Goal: Check status: Check status

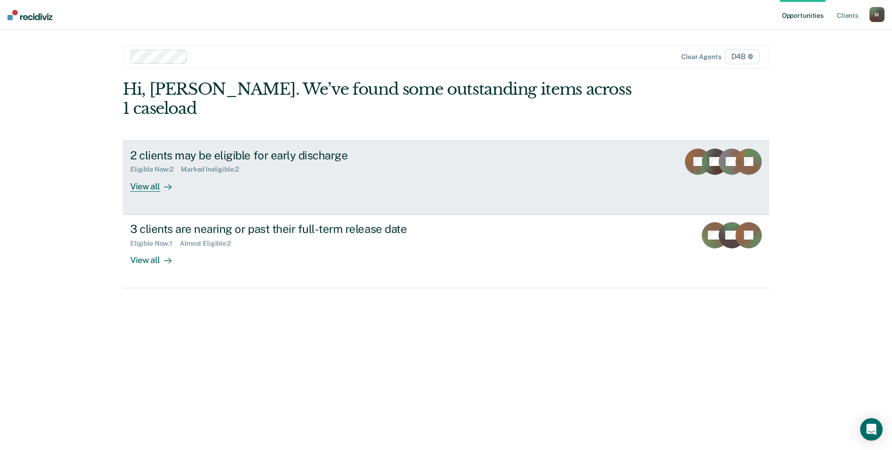
click at [153, 173] on div "View all" at bounding box center [156, 182] width 52 height 18
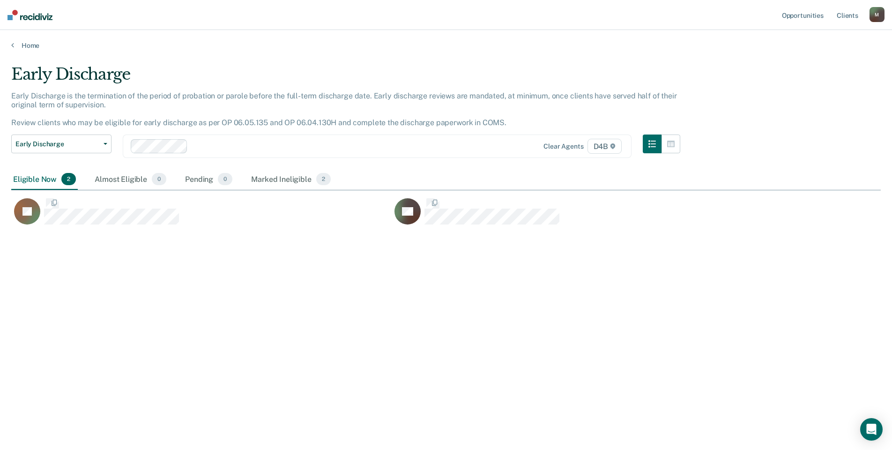
scroll to position [308, 862]
click at [33, 212] on icon "CaseloadOpportunityCell-0540447" at bounding box center [30, 223] width 42 height 37
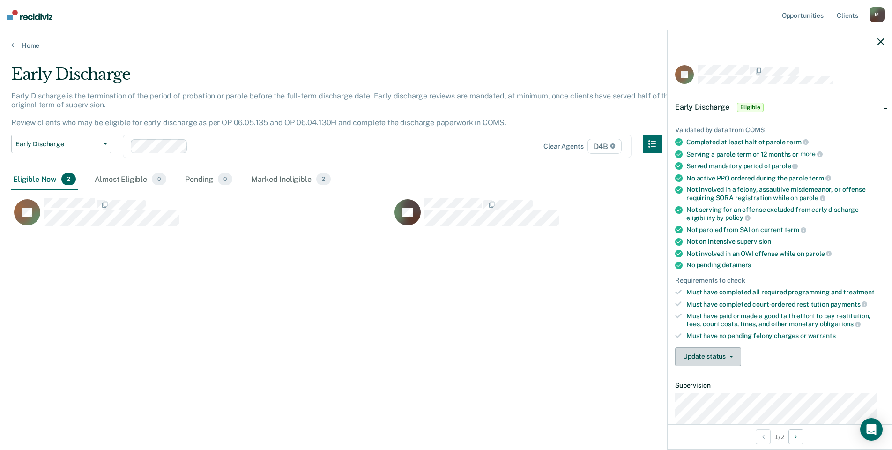
click at [721, 360] on button "Update status" at bounding box center [708, 356] width 66 height 19
click at [716, 393] on button "Mark Ineligible" at bounding box center [720, 393] width 90 height 15
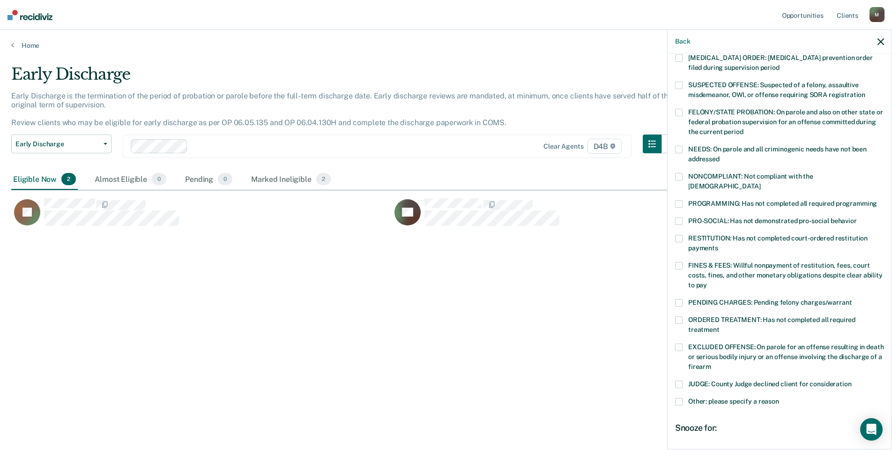
scroll to position [94, 0]
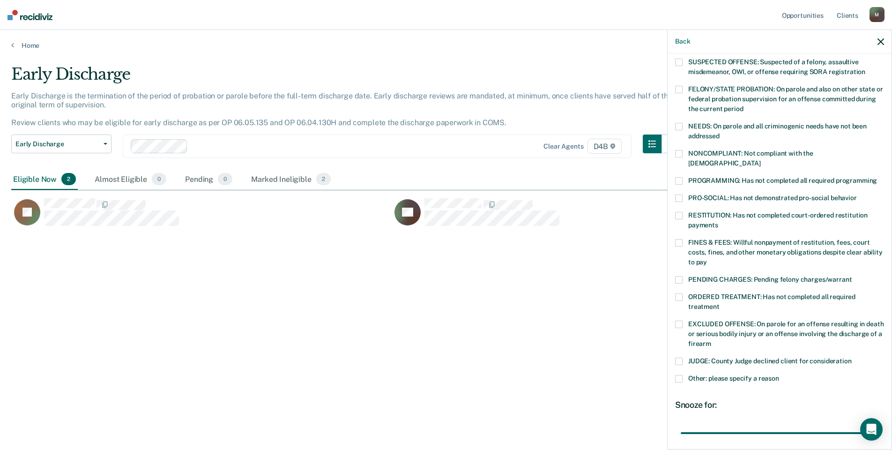
click at [679, 375] on span at bounding box center [678, 378] width 7 height 7
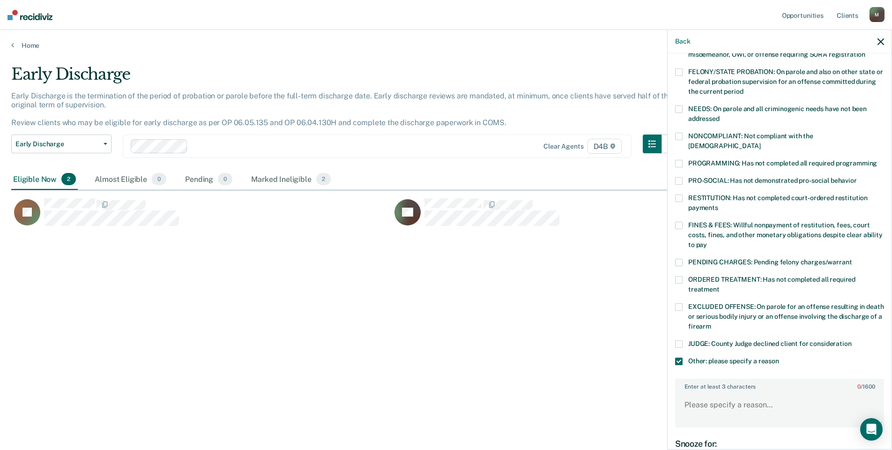
scroll to position [141, 0]
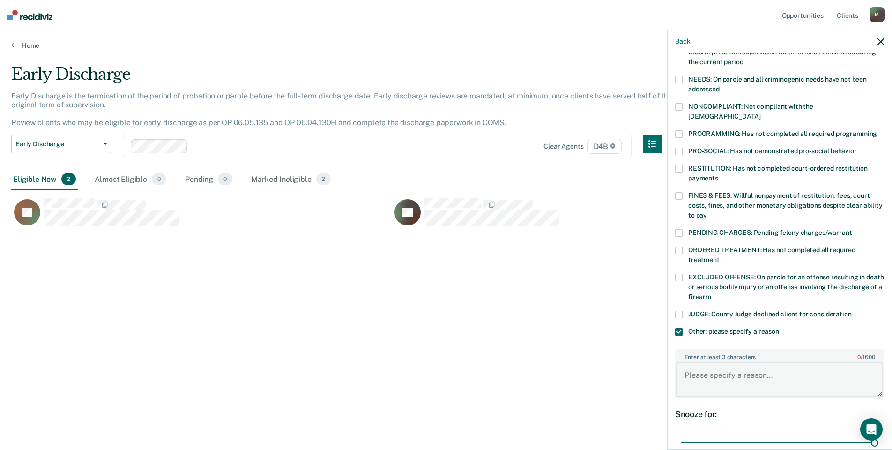
click at [734, 367] on textarea "Enter at least 3 characters 0 / 1600" at bounding box center [779, 379] width 207 height 35
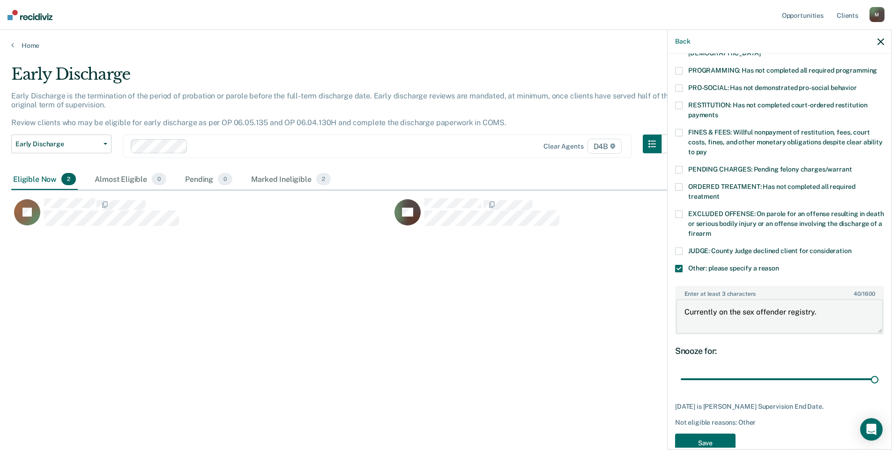
scroll to position [215, 0]
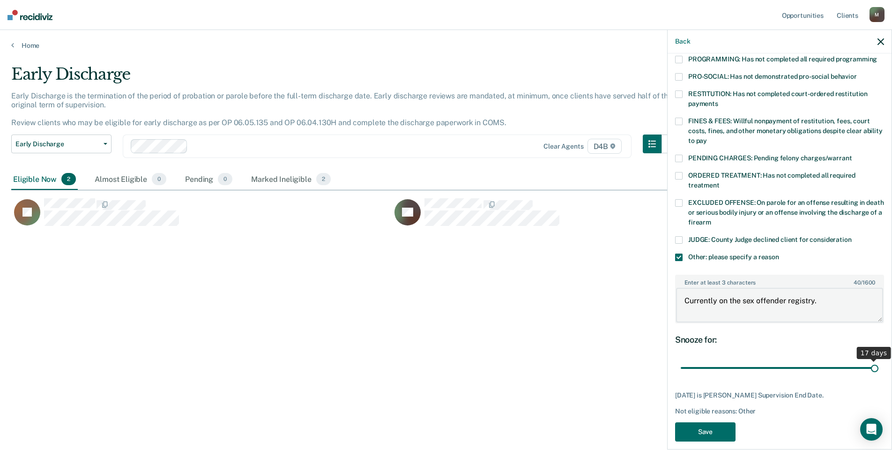
type textarea "Currently on the sex offender registry."
click at [871, 360] on input "range" at bounding box center [780, 368] width 198 height 16
click at [715, 422] on button "Save" at bounding box center [705, 431] width 60 height 19
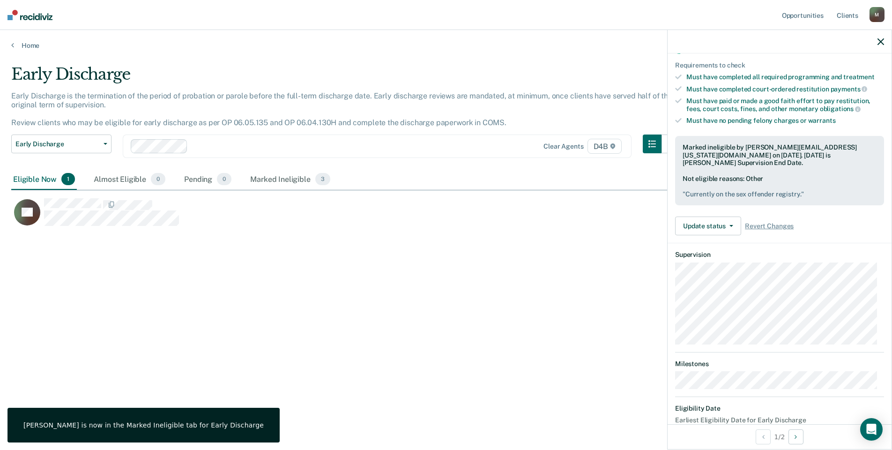
click at [39, 212] on rect "CaseloadOpportunityCell-0235534" at bounding box center [27, 212] width 26 height 26
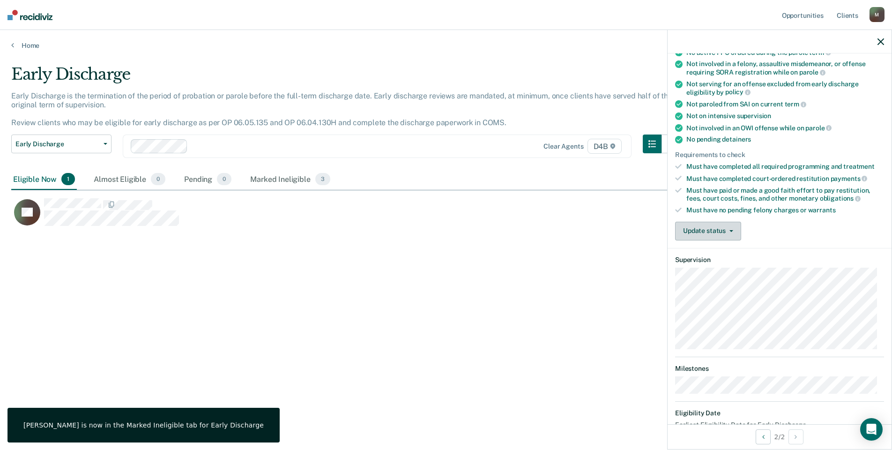
scroll to position [111, 0]
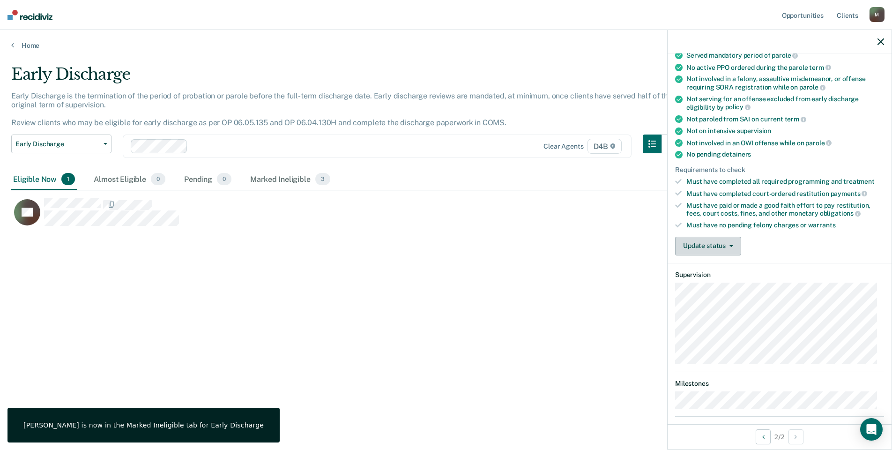
click at [718, 248] on button "Update status" at bounding box center [708, 246] width 66 height 19
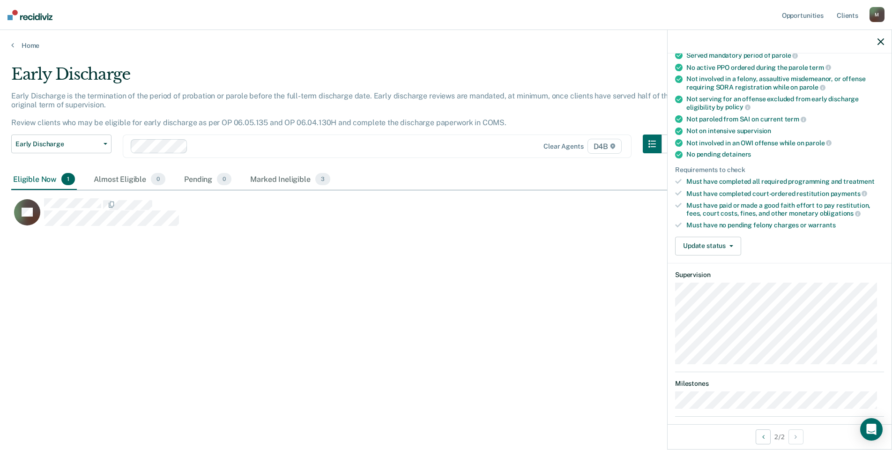
click at [797, 223] on div "Must have no pending felony charges or warrants" at bounding box center [785, 225] width 198 height 8
click at [723, 245] on button "Update status" at bounding box center [708, 246] width 66 height 19
click at [722, 279] on button "Mark Ineligible" at bounding box center [720, 283] width 90 height 15
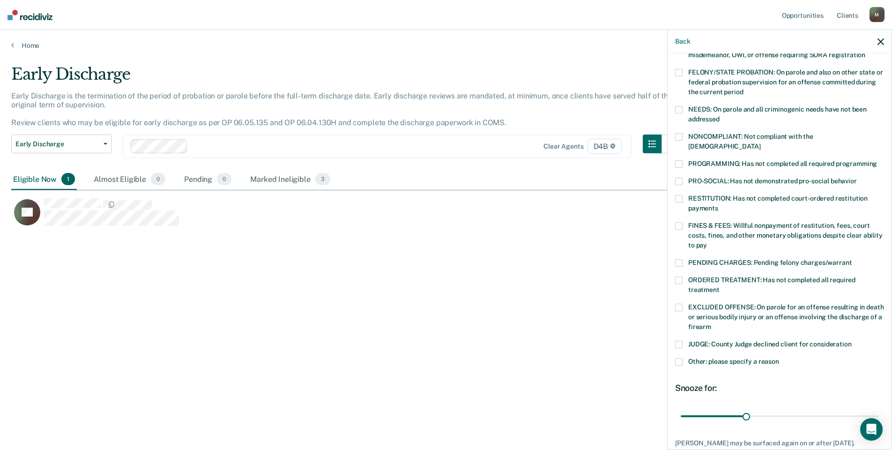
click at [680, 304] on span at bounding box center [678, 307] width 7 height 7
click at [681, 304] on span at bounding box center [678, 307] width 7 height 7
click at [680, 358] on span at bounding box center [678, 361] width 7 height 7
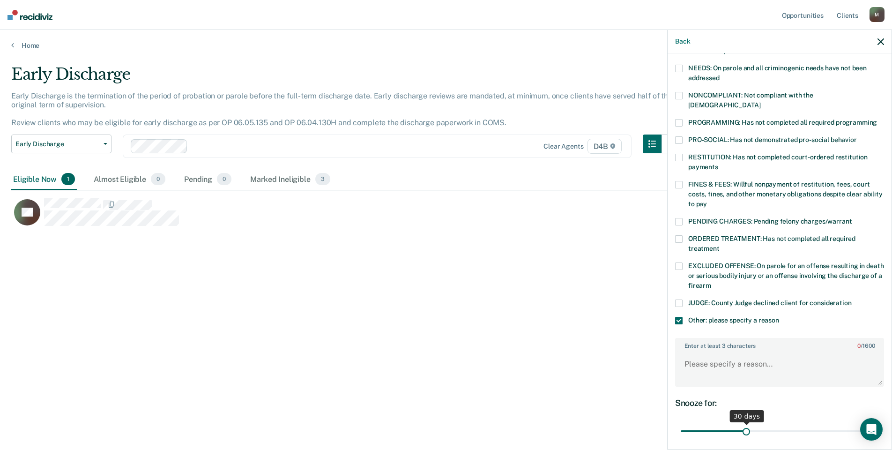
scroll to position [204, 0]
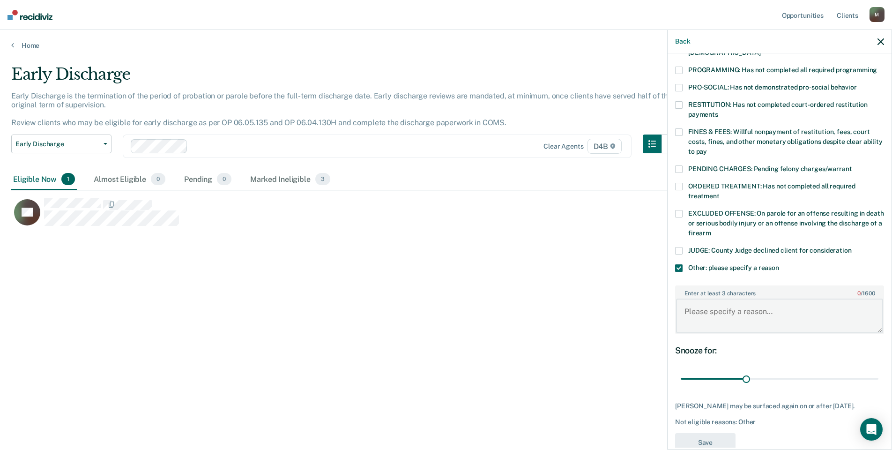
click at [747, 298] on textarea "Enter at least 3 characters 0 / 1600" at bounding box center [779, 315] width 207 height 35
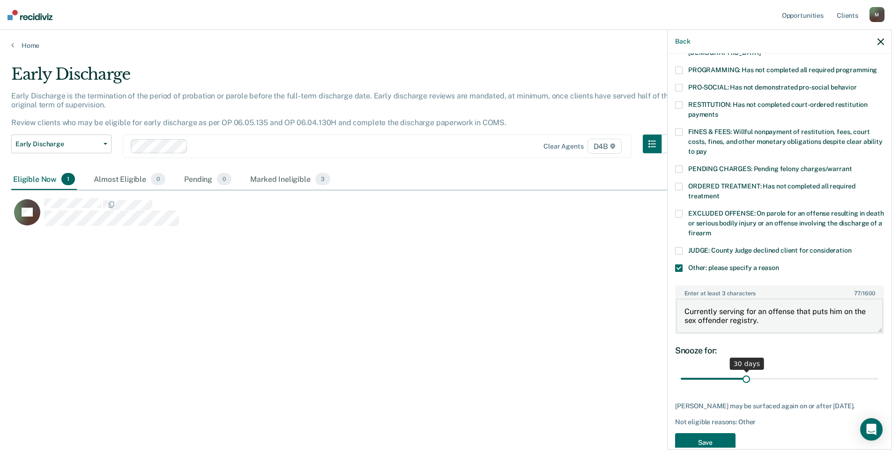
type textarea "Currently serving for an offense that puts him on the sex offender registry."
drag, startPoint x: 743, startPoint y: 368, endPoint x: 875, endPoint y: 367, distance: 131.6
type input "90"
click at [875, 370] on input "range" at bounding box center [780, 378] width 198 height 16
click at [708, 439] on button "Save" at bounding box center [705, 442] width 60 height 19
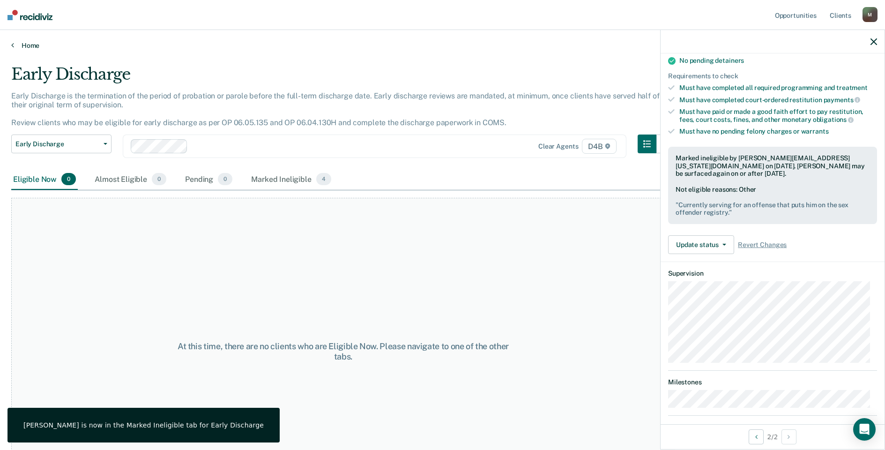
click at [29, 44] on link "Home" at bounding box center [442, 45] width 862 height 8
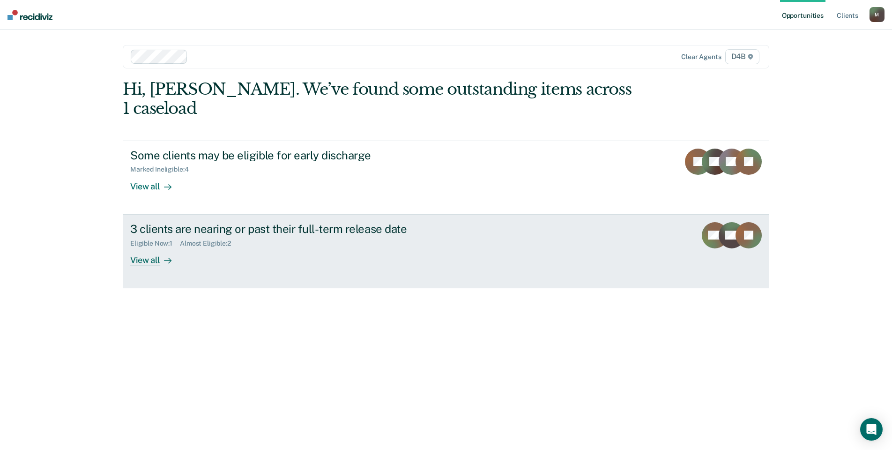
click at [147, 247] on div "View all" at bounding box center [156, 256] width 52 height 18
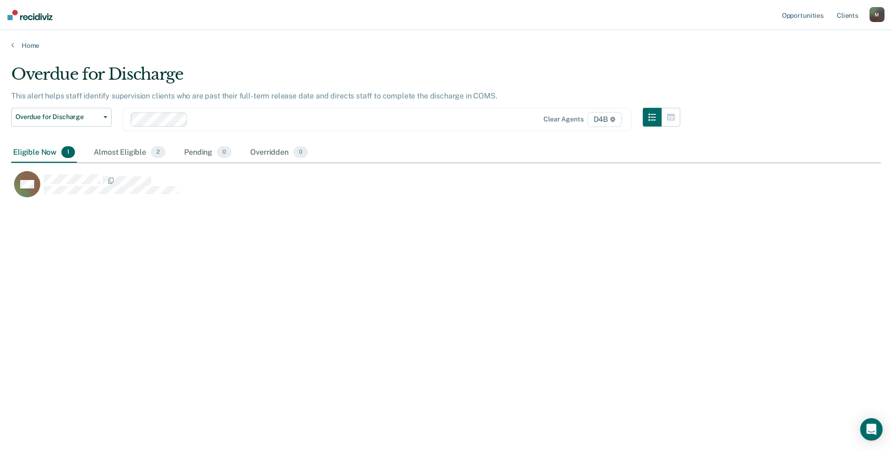
scroll to position [308, 862]
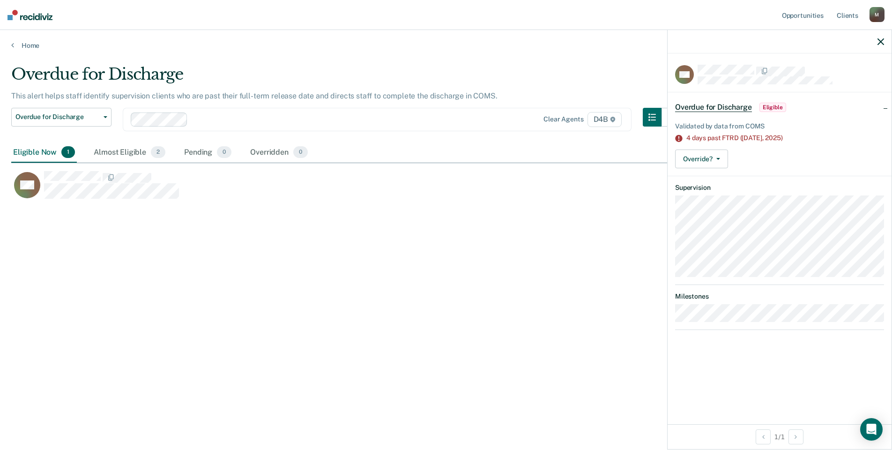
click at [330, 314] on div "Overdue for Discharge This alert helps staff identify supervision clients who a…" at bounding box center [445, 222] width 869 height 315
